Goal: Task Accomplishment & Management: Complete application form

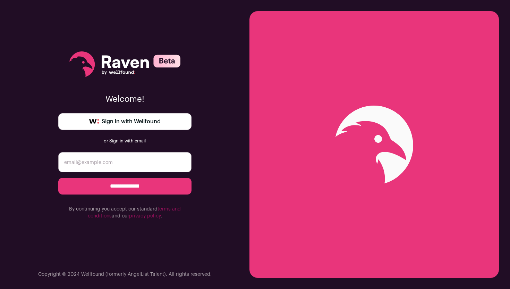
type input "[EMAIL_ADDRESS][DOMAIN_NAME]"
click at [58, 178] on input "**********" at bounding box center [124, 186] width 133 height 17
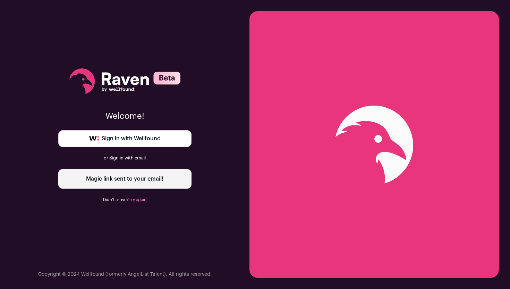
click at [171, 133] on link "Sign in with Wellfound" at bounding box center [124, 138] width 133 height 17
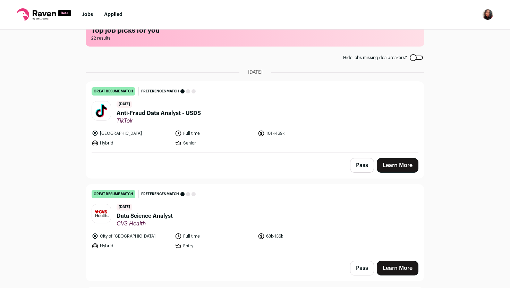
scroll to position [7, 0]
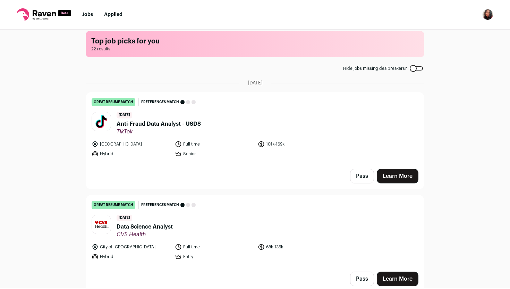
click at [143, 126] on span "Anti-Fraud Data Analyst - USDS" at bounding box center [159, 124] width 84 height 8
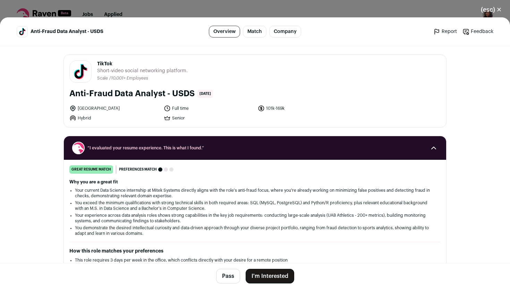
click at [277, 278] on button "I'm Interested" at bounding box center [270, 276] width 49 height 15
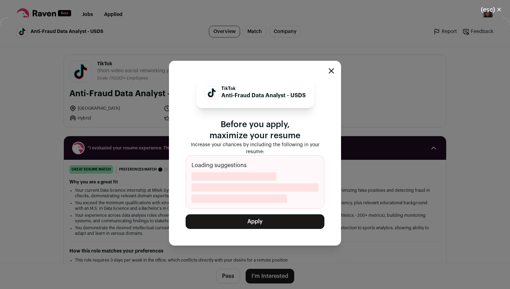
click at [264, 219] on button "Apply" at bounding box center [255, 221] width 139 height 15
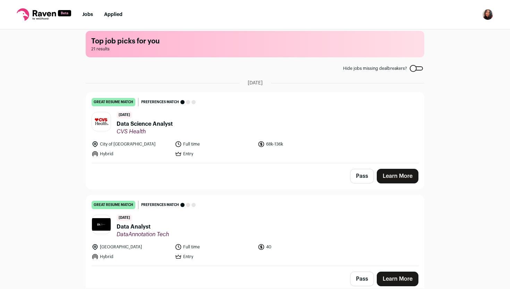
scroll to position [0, 0]
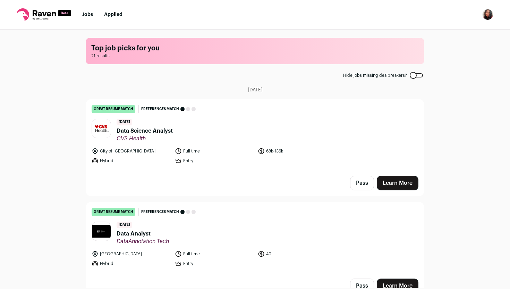
click at [165, 127] on span "Data Science Analyst" at bounding box center [145, 131] width 56 height 8
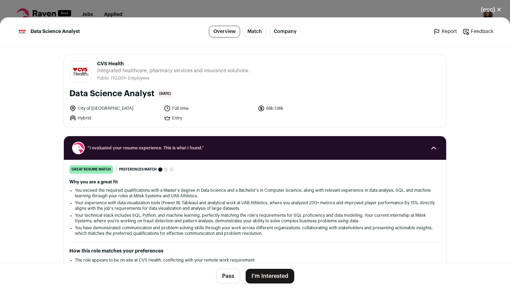
click at [286, 278] on button "I'm Interested" at bounding box center [270, 276] width 49 height 15
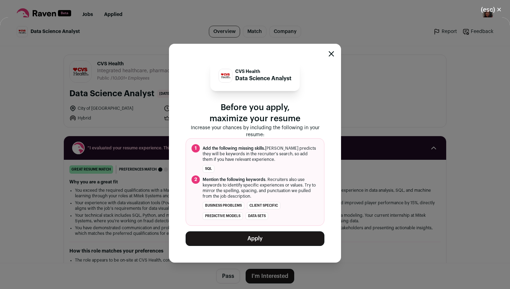
click at [263, 232] on button "Apply" at bounding box center [255, 238] width 139 height 15
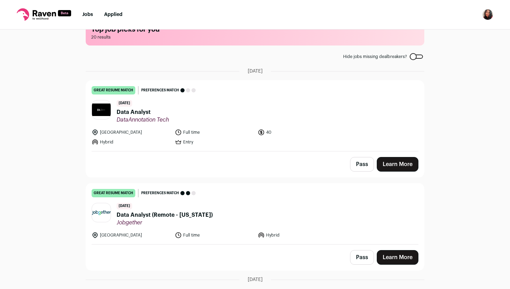
scroll to position [20, 0]
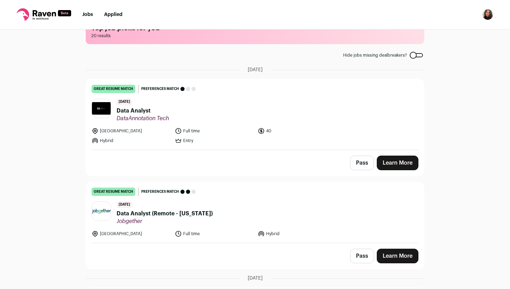
click at [116, 109] on header "[DATE] Data Analyst DataAnnotation Tech" at bounding box center [255, 110] width 327 height 23
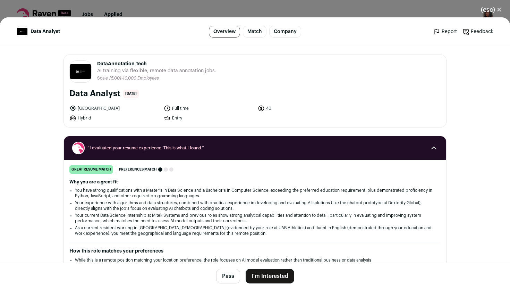
click at [280, 277] on button "I'm Interested" at bounding box center [270, 276] width 49 height 15
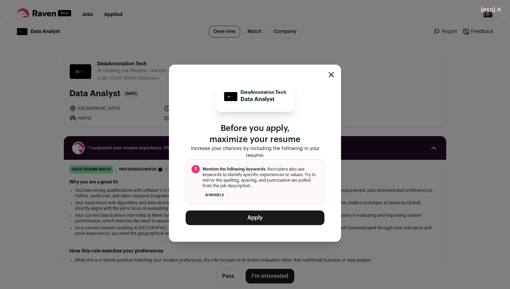
click at [256, 214] on button "Apply" at bounding box center [255, 217] width 139 height 15
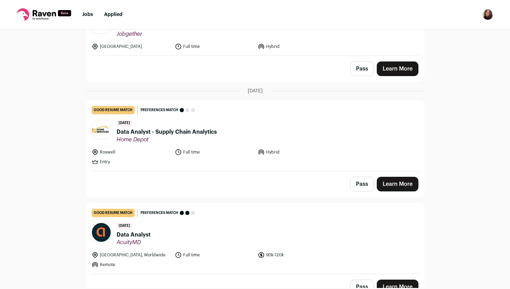
scroll to position [105, 0]
click at [190, 131] on span "Data Analyst - Supply Chain Analytics" at bounding box center [167, 131] width 100 height 8
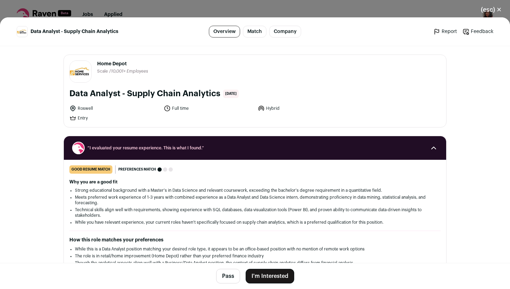
click at [259, 276] on button "I'm Interested" at bounding box center [270, 276] width 49 height 15
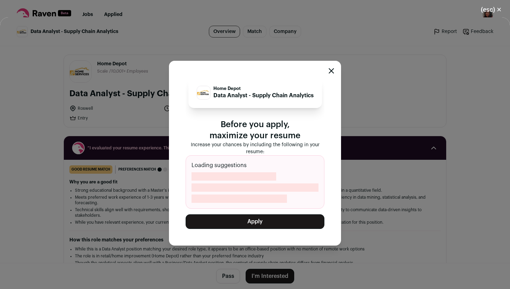
click at [261, 221] on button "Apply" at bounding box center [255, 221] width 139 height 15
